Goal: Task Accomplishment & Management: Use online tool/utility

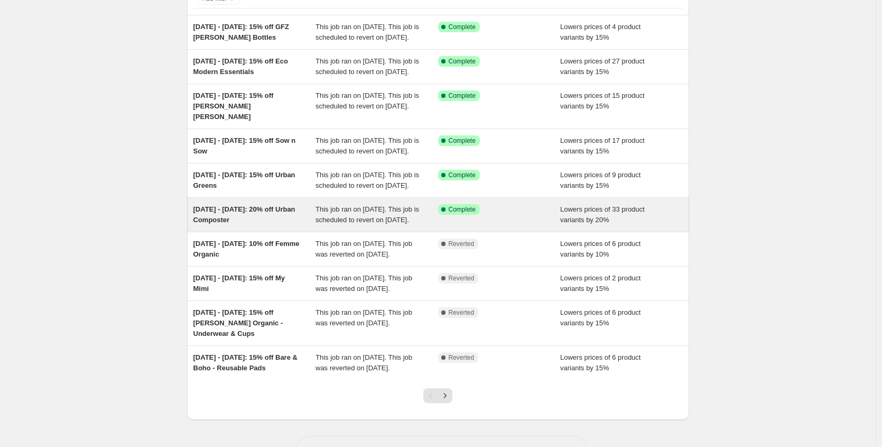
scroll to position [83, 0]
click at [268, 224] on div "[DATE] - [DATE]: 20% off Urban Composter" at bounding box center [255, 212] width 123 height 21
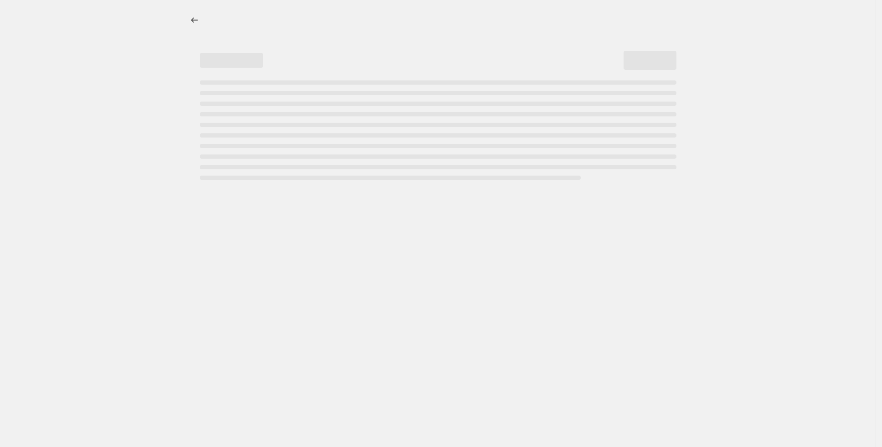
select select "percentage"
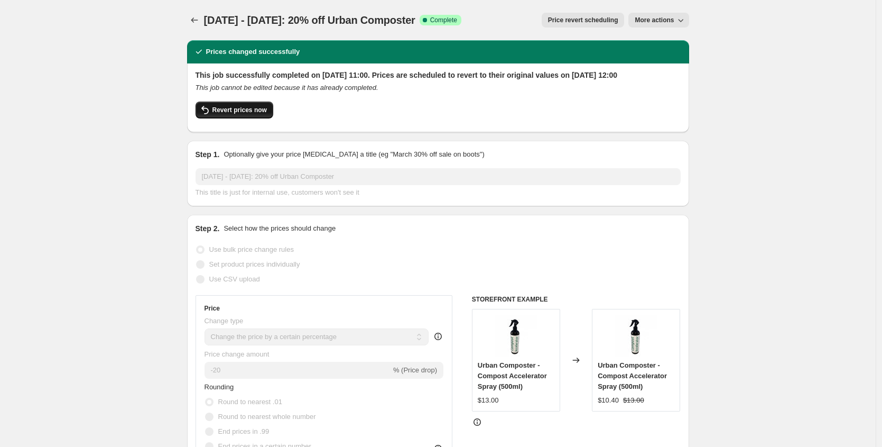
click at [238, 114] on span "Revert prices now" at bounding box center [240, 110] width 54 height 8
checkbox input "false"
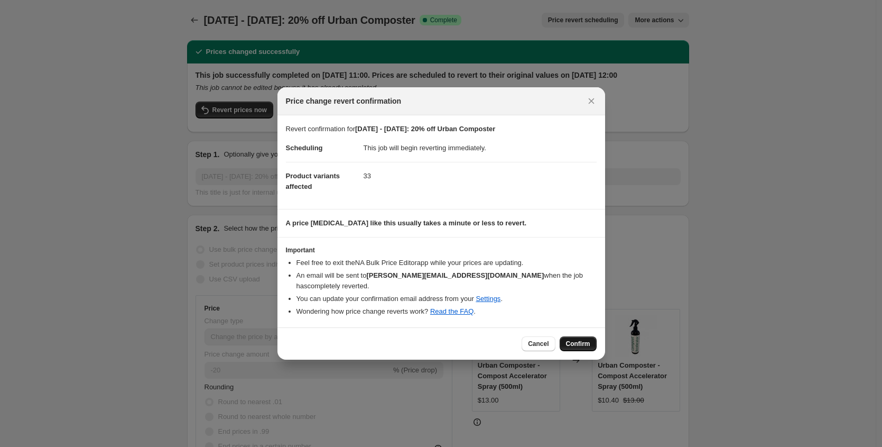
click at [571, 343] on span "Confirm" at bounding box center [578, 343] width 24 height 8
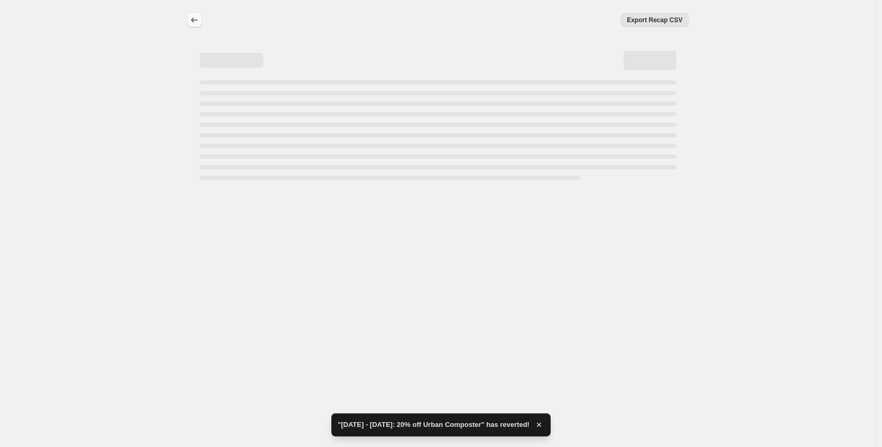
select select "percentage"
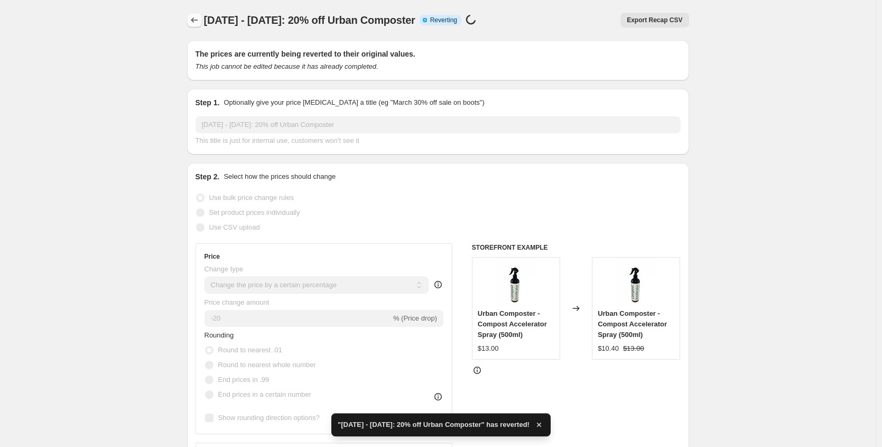
checkbox input "true"
click at [197, 23] on icon "Price change jobs" at bounding box center [194, 20] width 11 height 11
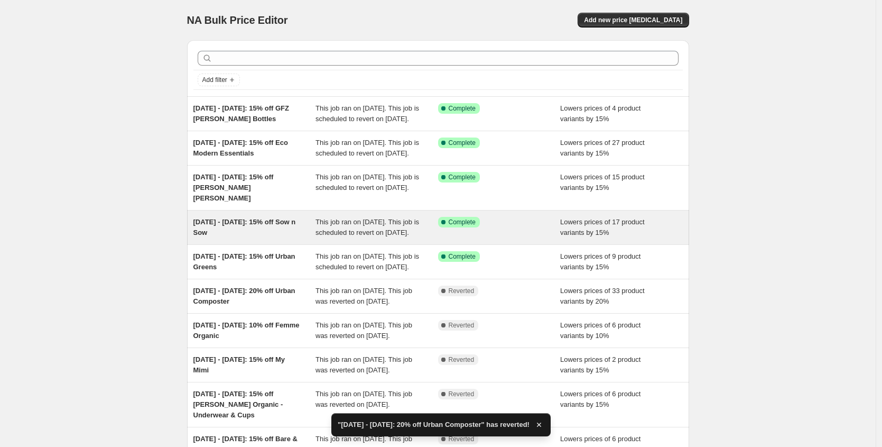
click at [282, 238] on div "[DATE] - [DATE]: 15% off Sow n Sow" at bounding box center [255, 227] width 123 height 21
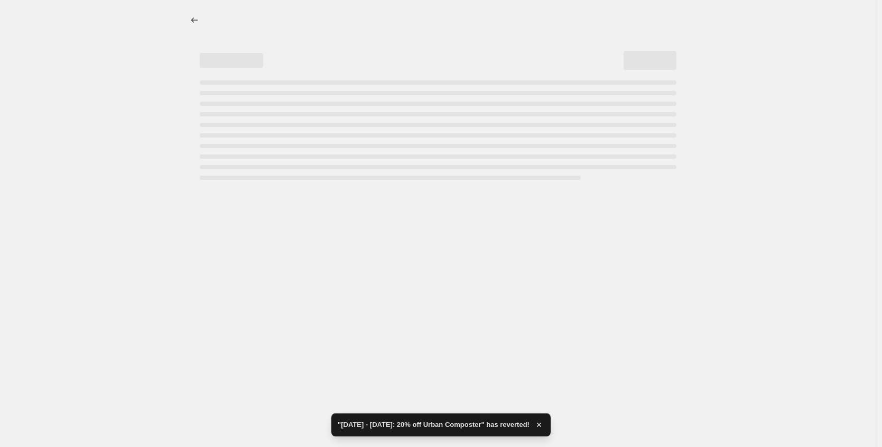
select select "percentage"
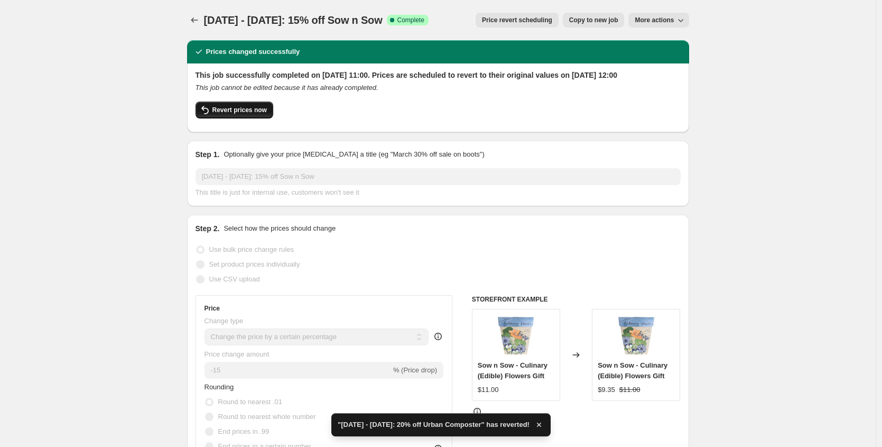
click at [220, 114] on span "Revert prices now" at bounding box center [240, 110] width 54 height 8
checkbox input "false"
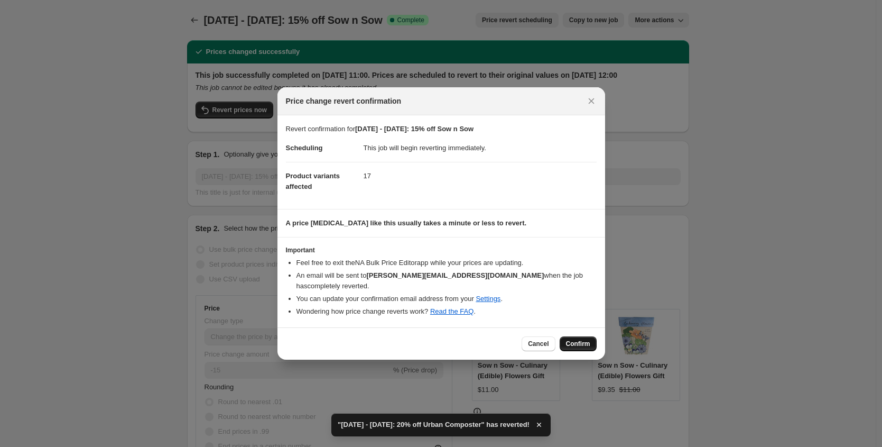
click at [581, 340] on span "Confirm" at bounding box center [578, 343] width 24 height 8
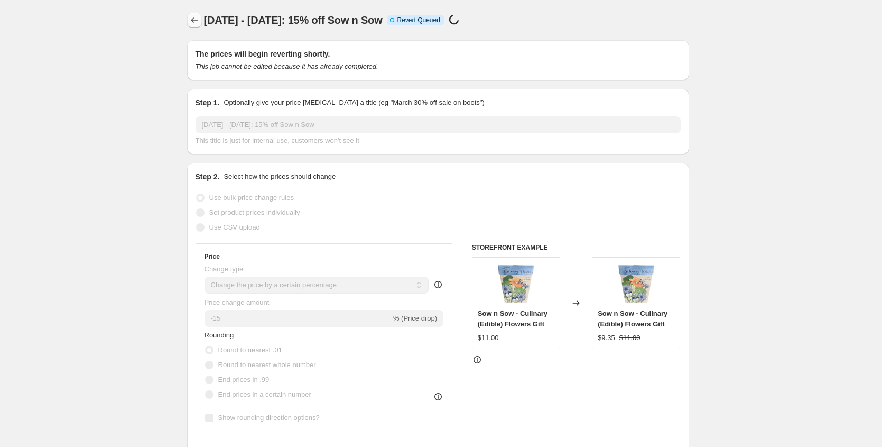
click at [200, 25] on icon "Price change jobs" at bounding box center [194, 20] width 11 height 11
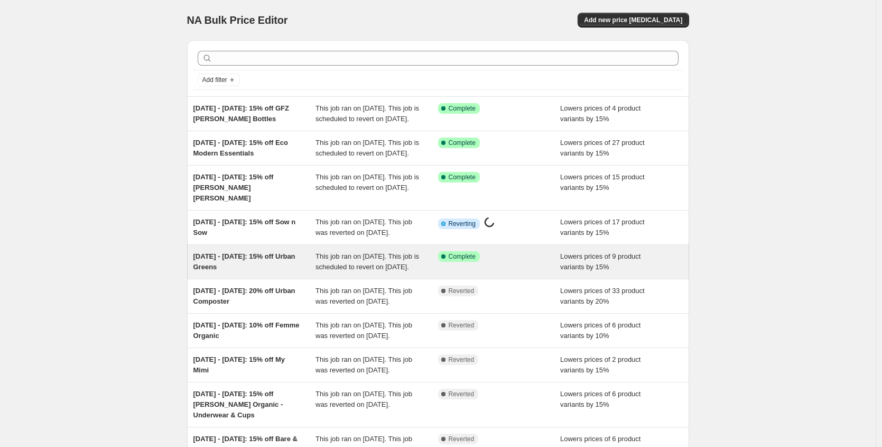
click at [259, 271] on span "[DATE] - [DATE]: 15% off Urban Greens" at bounding box center [245, 261] width 102 height 19
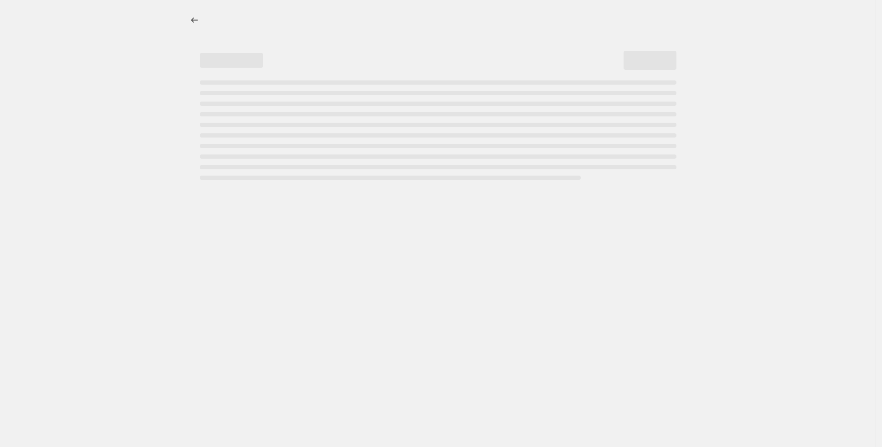
select select "percentage"
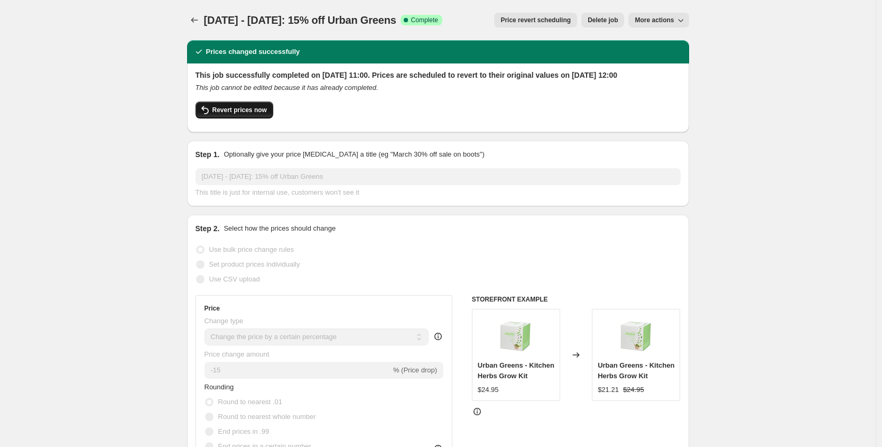
click at [241, 114] on span "Revert prices now" at bounding box center [240, 110] width 54 height 8
checkbox input "false"
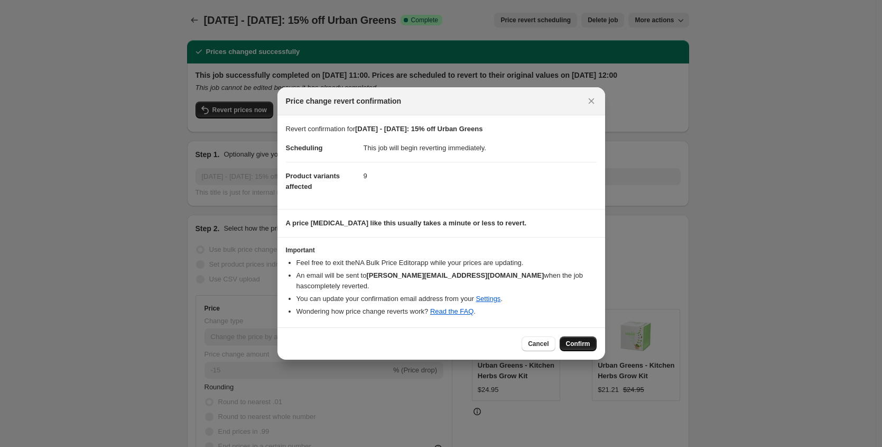
click at [585, 342] on span "Confirm" at bounding box center [578, 343] width 24 height 8
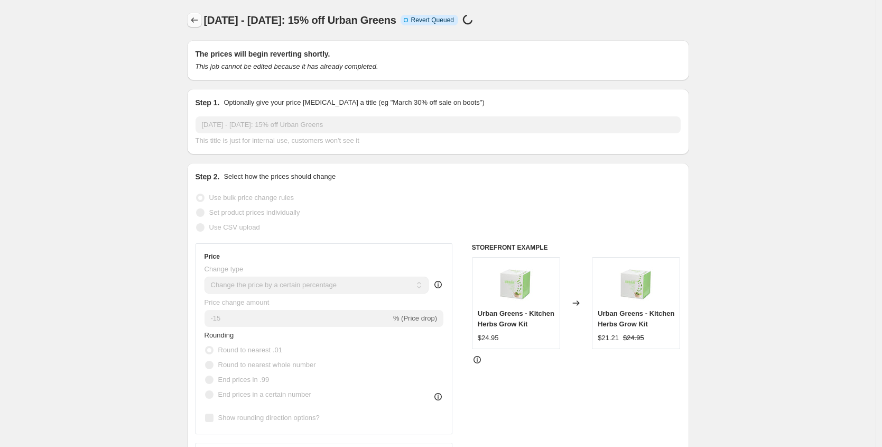
click at [200, 19] on icon "Price change jobs" at bounding box center [194, 20] width 11 height 11
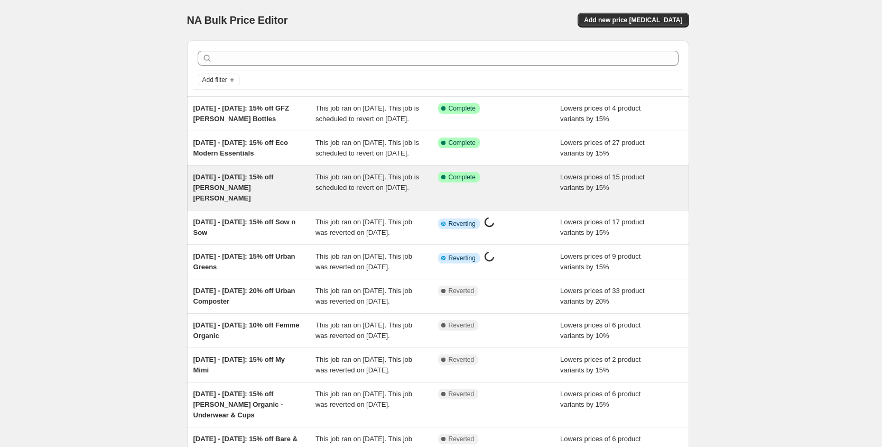
click at [272, 204] on div "[DATE] - [DATE]: 15% off [PERSON_NAME] [PERSON_NAME]" at bounding box center [255, 188] width 123 height 32
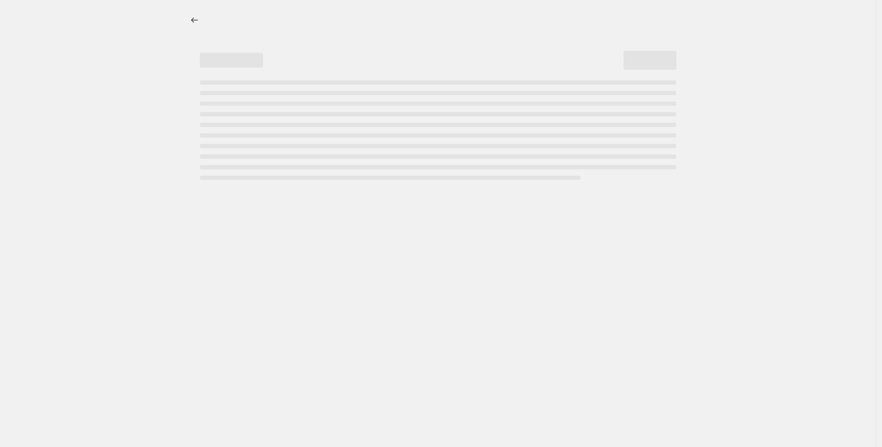
select select "percentage"
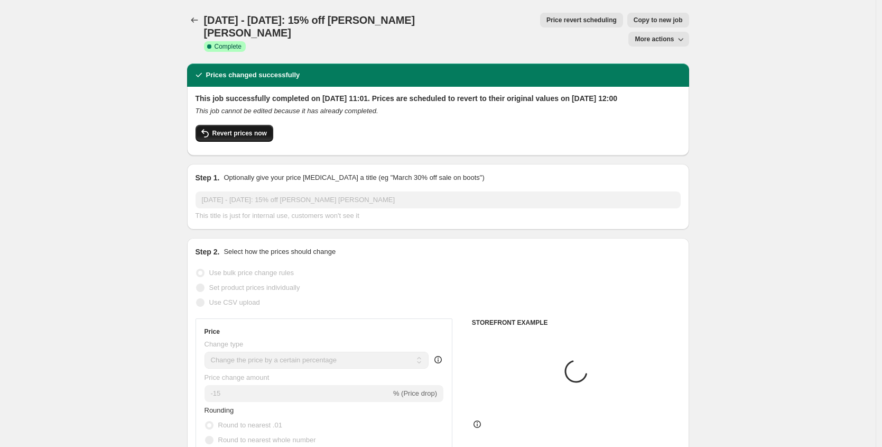
click at [254, 125] on button "Revert prices now" at bounding box center [235, 133] width 78 height 17
checkbox input "false"
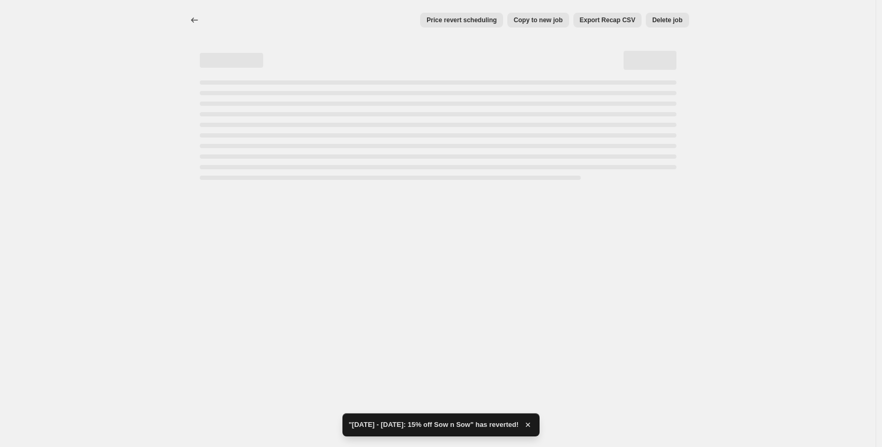
select select "percentage"
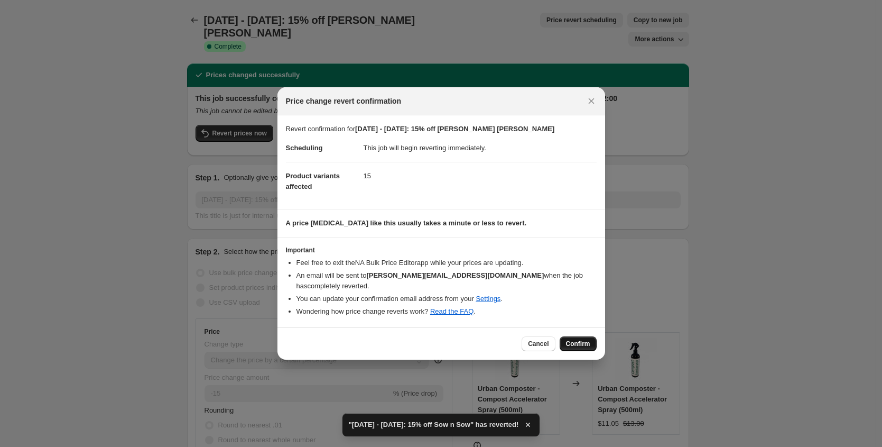
click at [584, 339] on span "Confirm" at bounding box center [578, 343] width 24 height 8
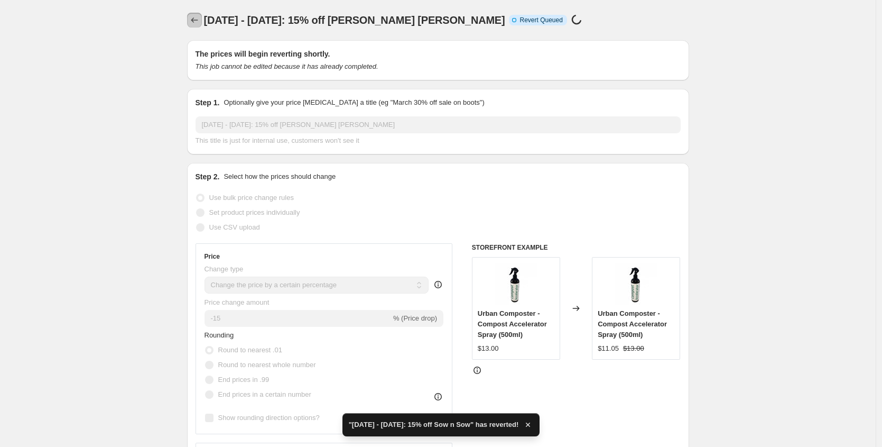
click at [194, 22] on icon "Price change jobs" at bounding box center [194, 20] width 11 height 11
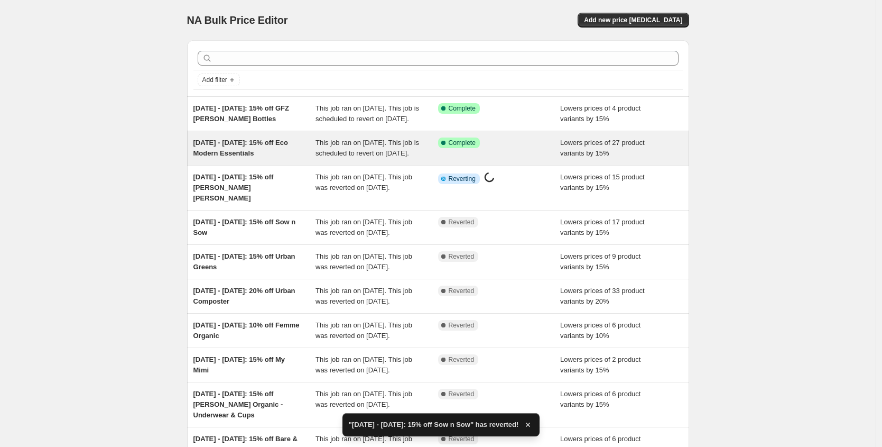
click at [248, 153] on span "[DATE] - [DATE]: 15% off Eco Modern Essentials" at bounding box center [241, 148] width 95 height 19
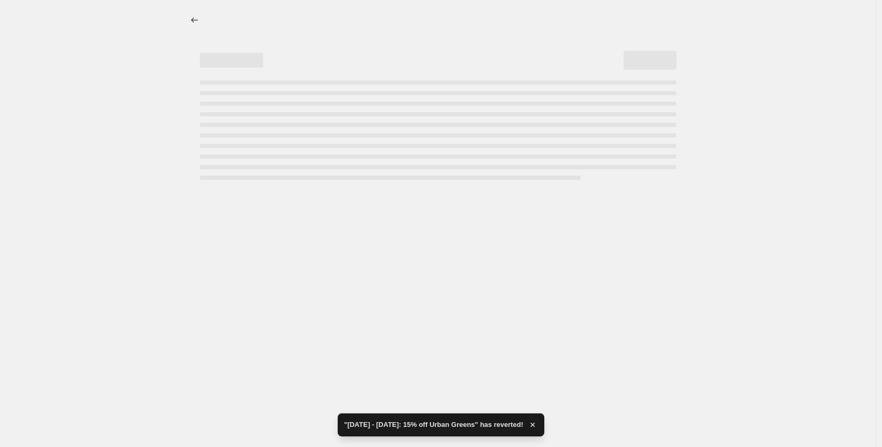
select select "percentage"
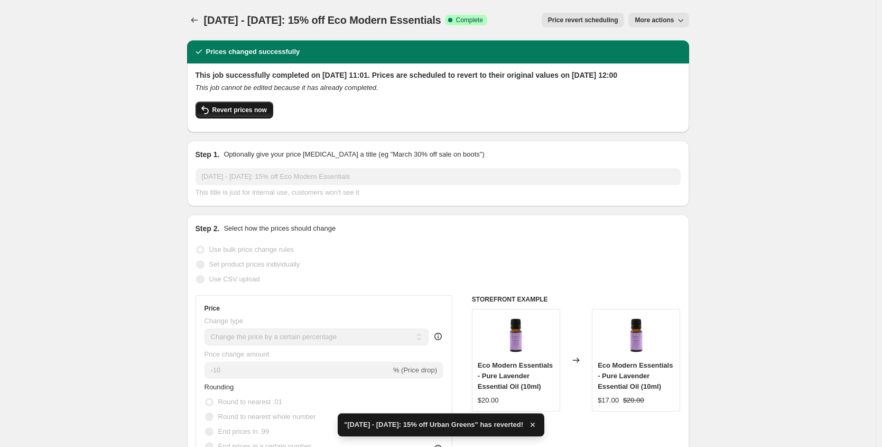
click at [241, 114] on span "Revert prices now" at bounding box center [240, 110] width 54 height 8
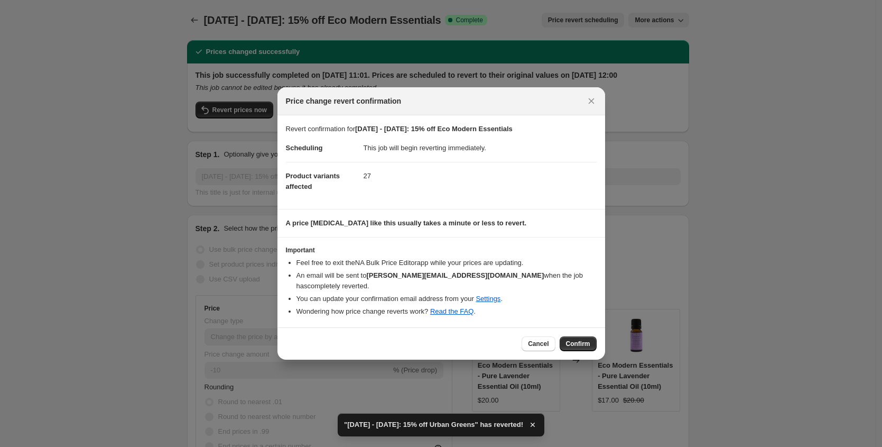
click at [586, 356] on div at bounding box center [441, 223] width 882 height 447
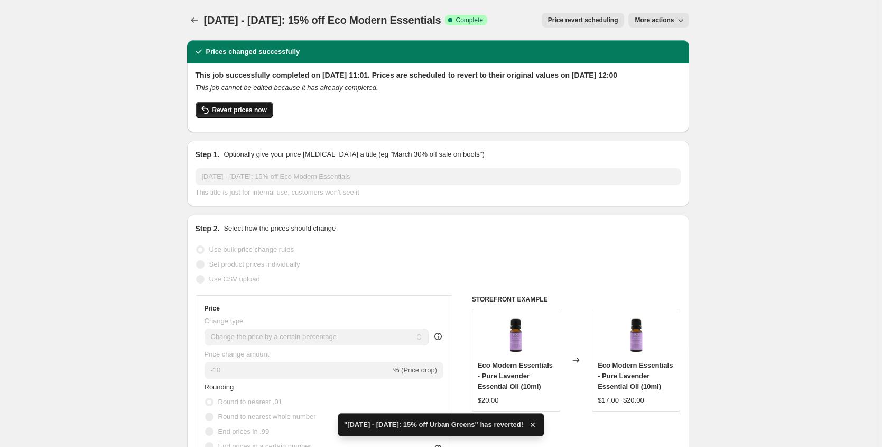
click at [236, 118] on button "Revert prices now" at bounding box center [235, 110] width 78 height 17
checkbox input "false"
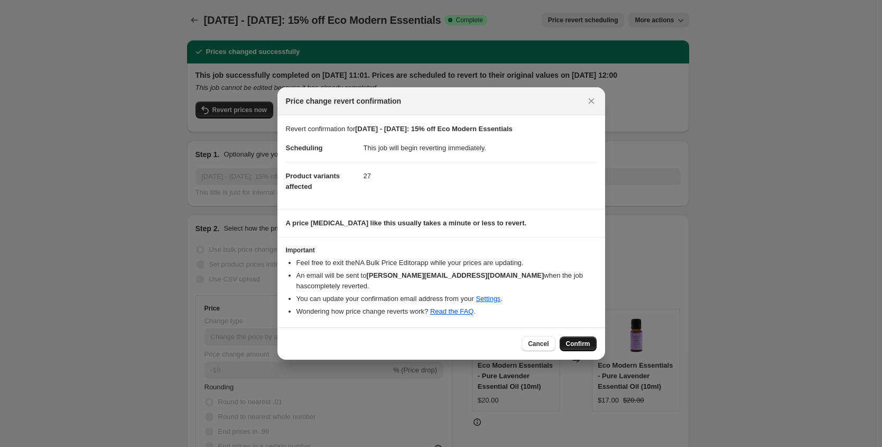
click at [578, 339] on span "Confirm" at bounding box center [578, 343] width 24 height 8
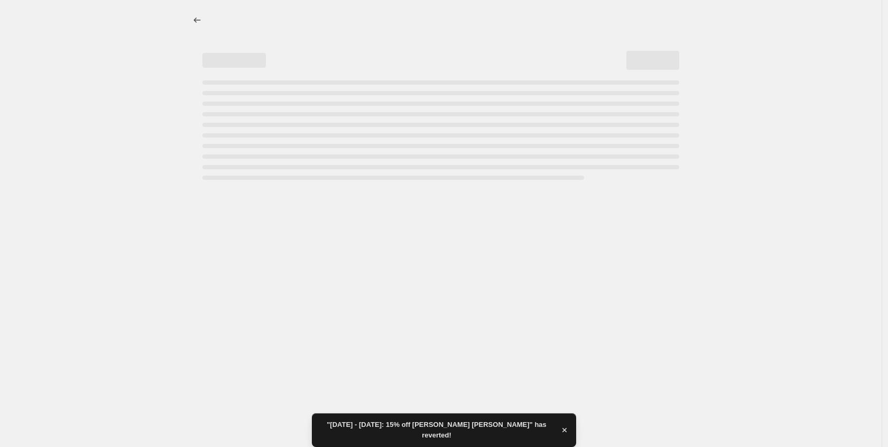
select select "percentage"
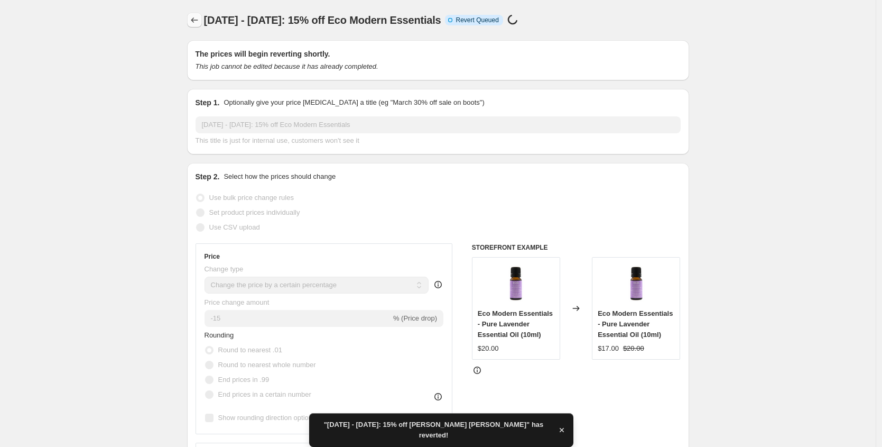
click at [191, 19] on button "Price change jobs" at bounding box center [194, 20] width 15 height 15
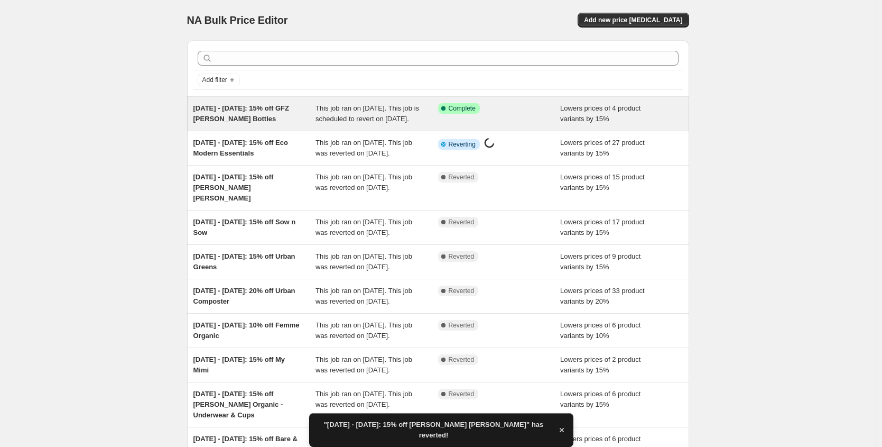
click at [242, 110] on span "[DATE] - [DATE]: 15% off GFZ [PERSON_NAME] Bottles" at bounding box center [242, 113] width 96 height 19
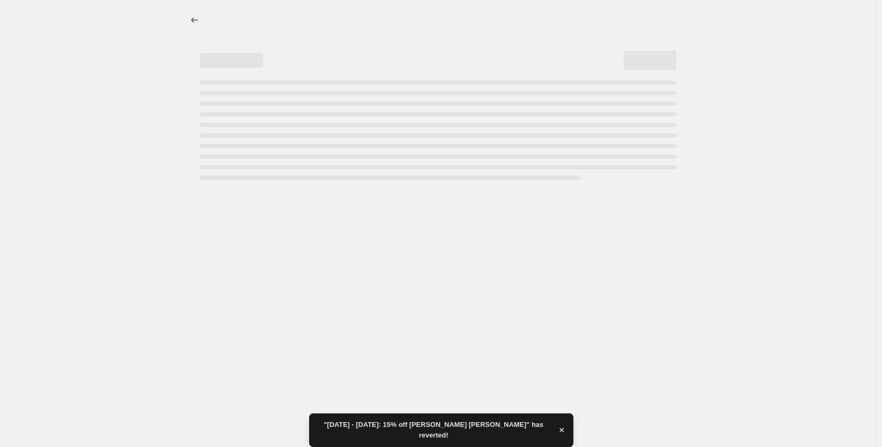
select select "percentage"
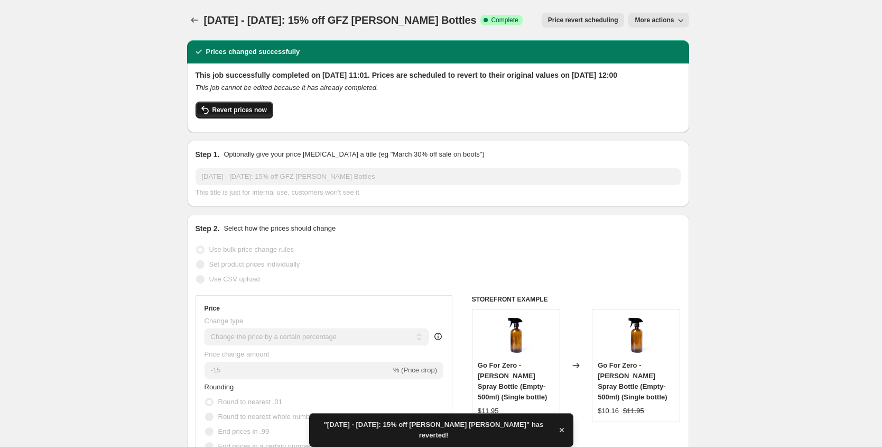
click at [217, 114] on span "Revert prices now" at bounding box center [240, 110] width 54 height 8
checkbox input "false"
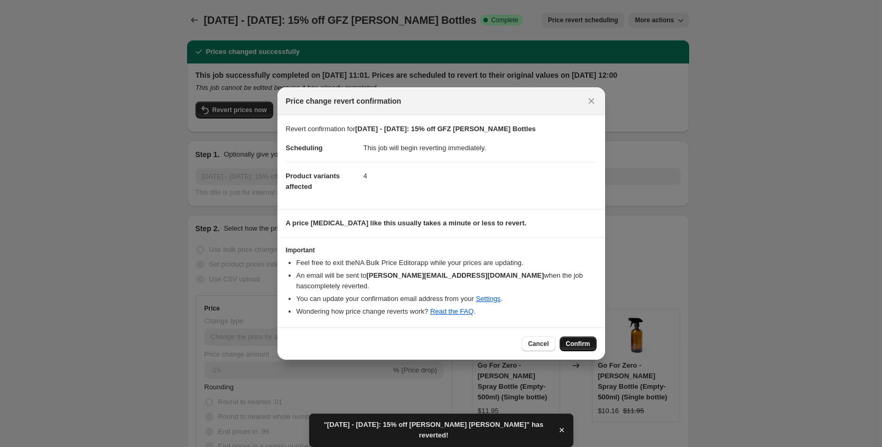
click at [575, 339] on span "Confirm" at bounding box center [578, 343] width 24 height 8
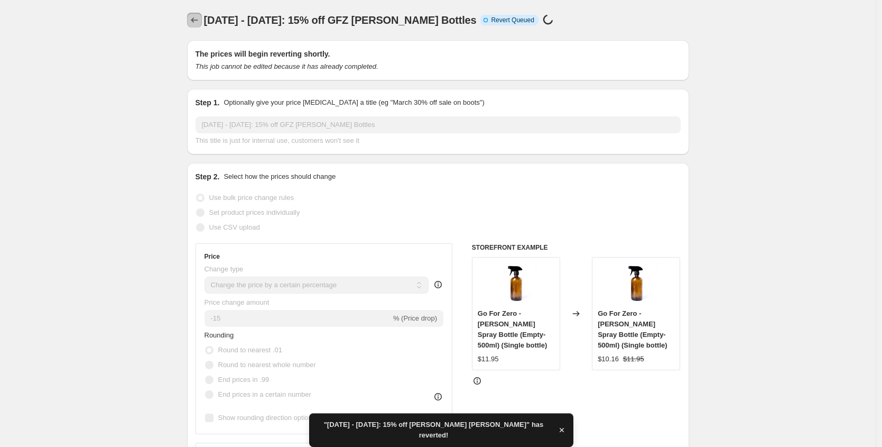
click at [192, 20] on icon "Price change jobs" at bounding box center [194, 20] width 11 height 11
